Goal: Navigation & Orientation: Find specific page/section

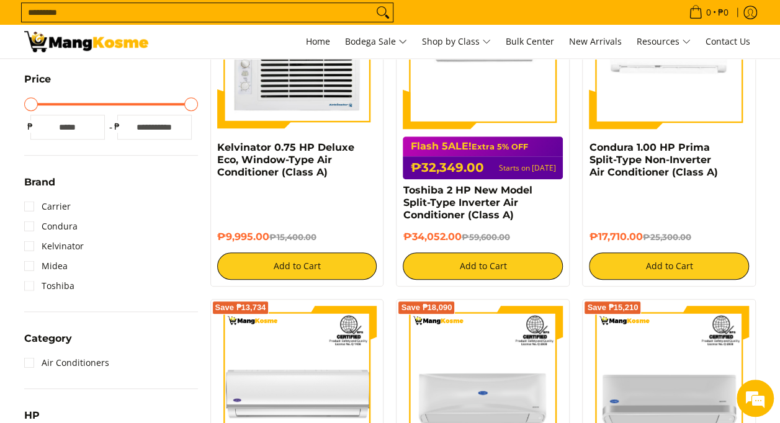
click at [60, 37] on img at bounding box center [86, 41] width 124 height 21
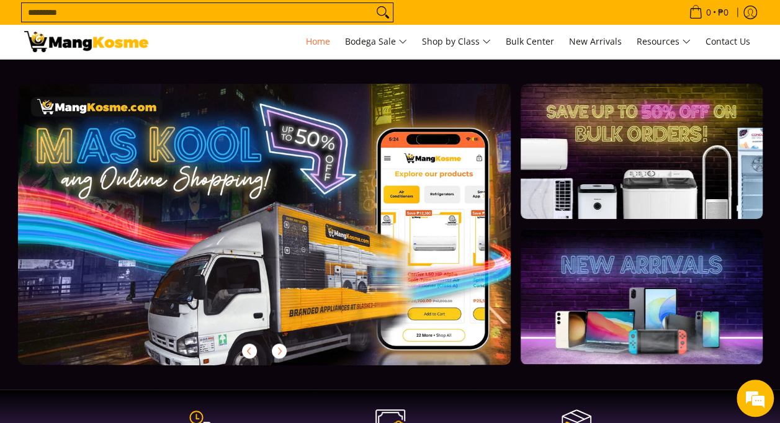
click at [482, 248] on link at bounding box center [284, 234] width 533 height 301
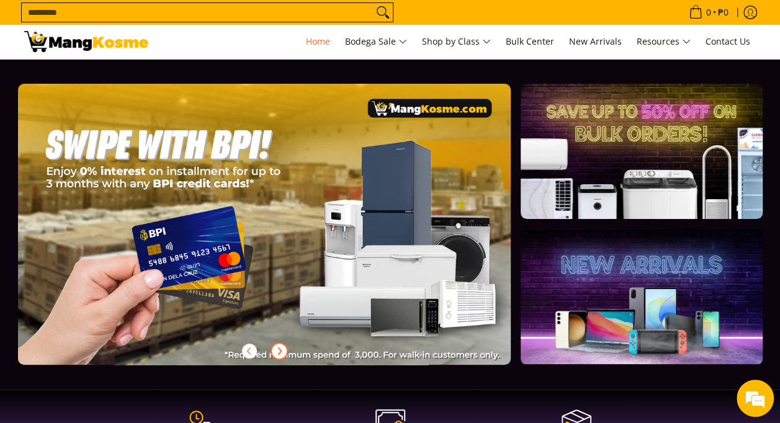
click at [282, 347] on icon "Next" at bounding box center [279, 351] width 10 height 10
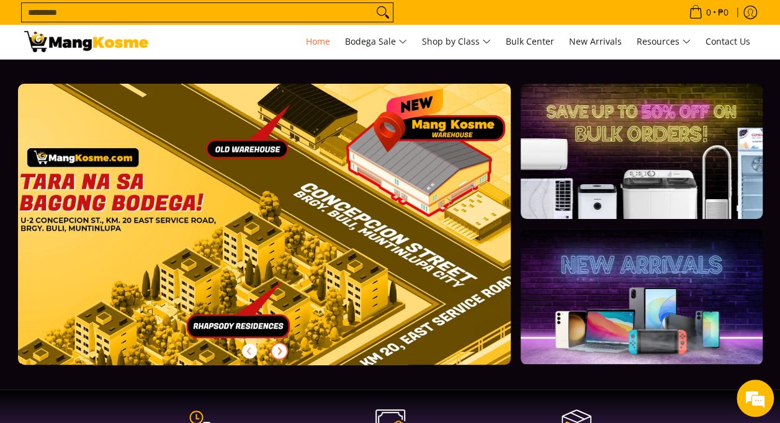
click at [282, 347] on icon "Next" at bounding box center [279, 351] width 10 height 10
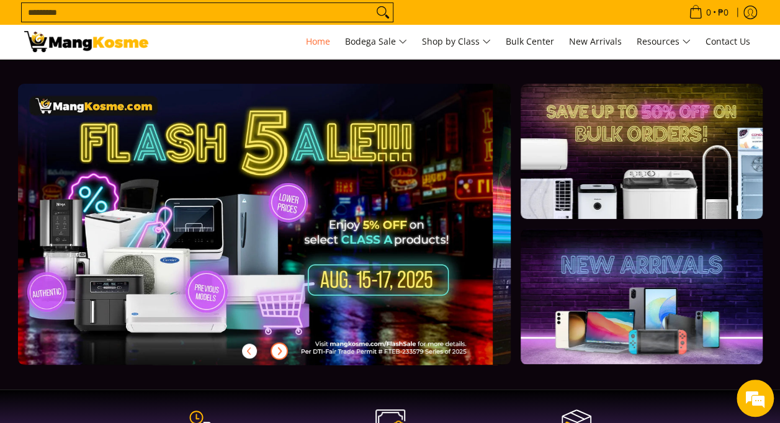
scroll to position [0, 1]
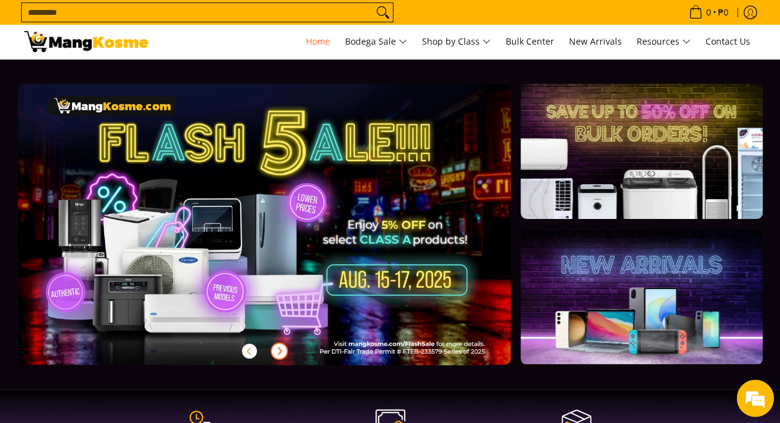
click at [282, 347] on icon "Next" at bounding box center [279, 351] width 10 height 10
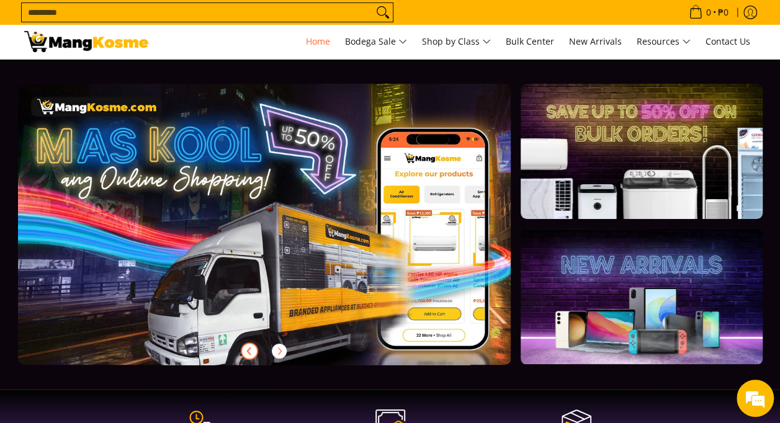
click at [247, 349] on icon "Previous" at bounding box center [249, 351] width 10 height 10
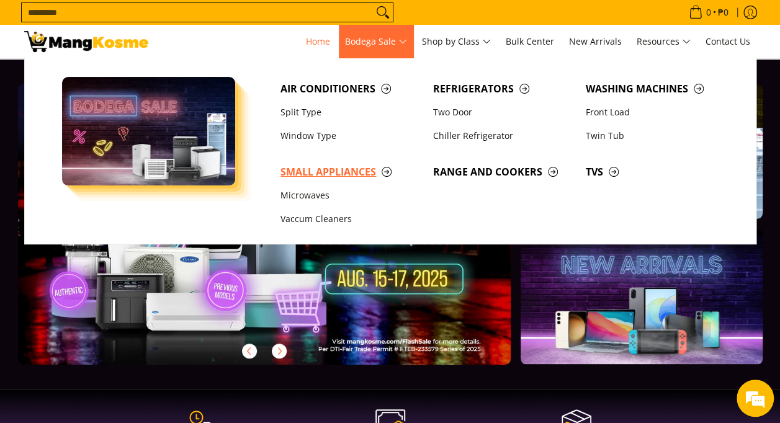
click at [357, 171] on span "Small Appliances" at bounding box center [350, 172] width 140 height 16
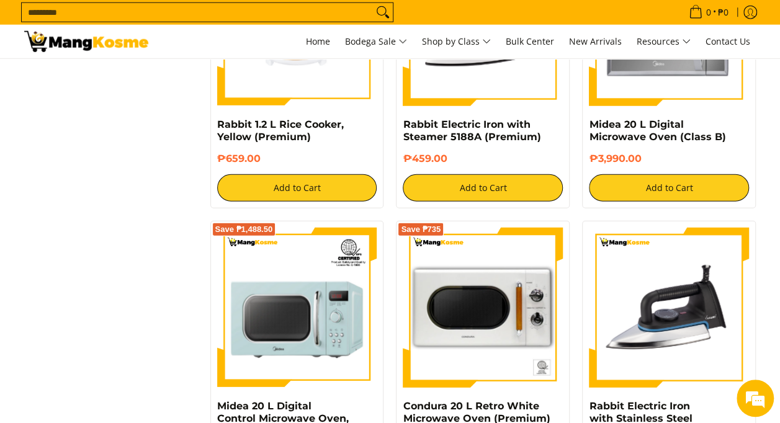
scroll to position [1798, 0]
